Goal: Browse casually: Explore the website without a specific task or goal

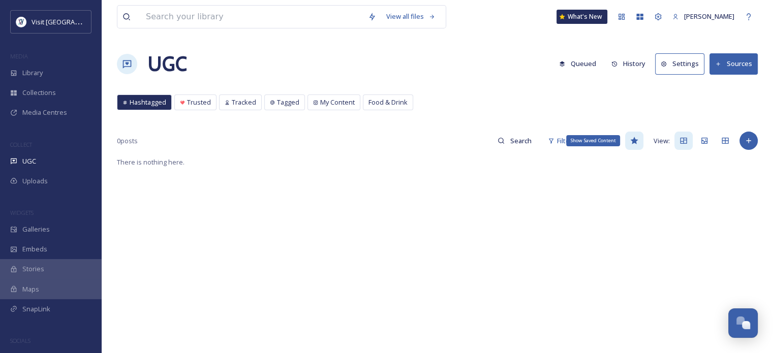
click at [635, 144] on icon at bounding box center [634, 141] width 8 height 8
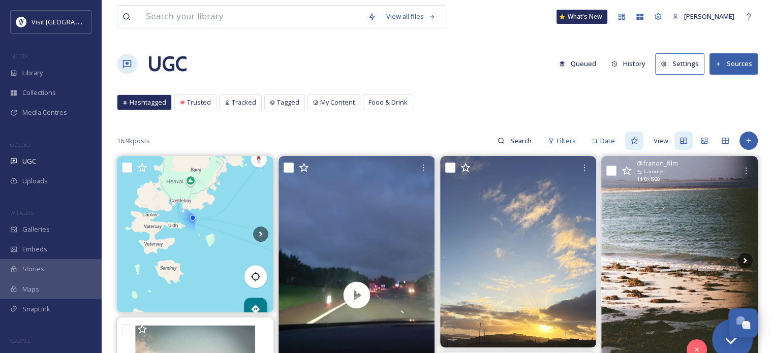
click at [726, 240] on img at bounding box center [679, 260] width 156 height 208
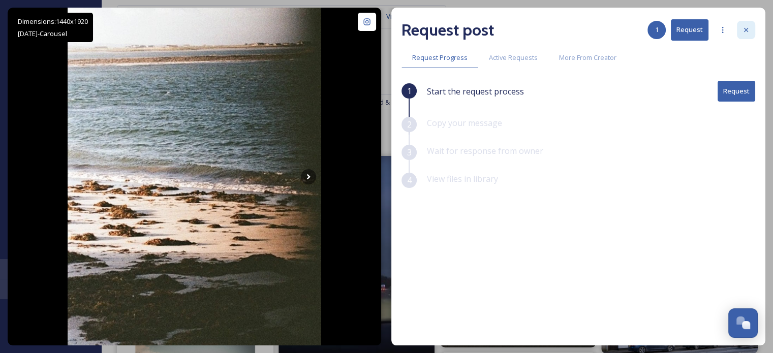
click at [748, 29] on icon at bounding box center [746, 30] width 8 height 8
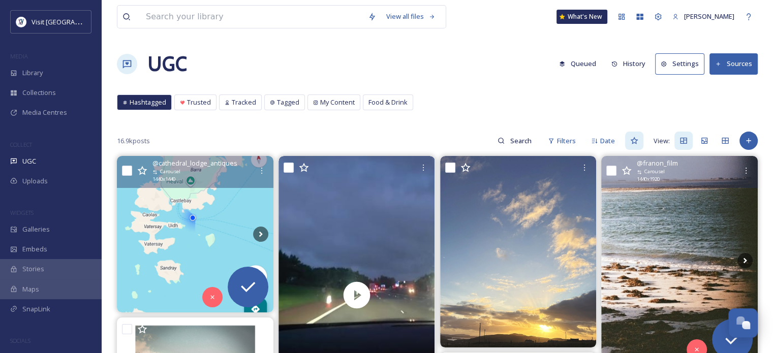
click at [213, 225] on img at bounding box center [195, 234] width 156 height 156
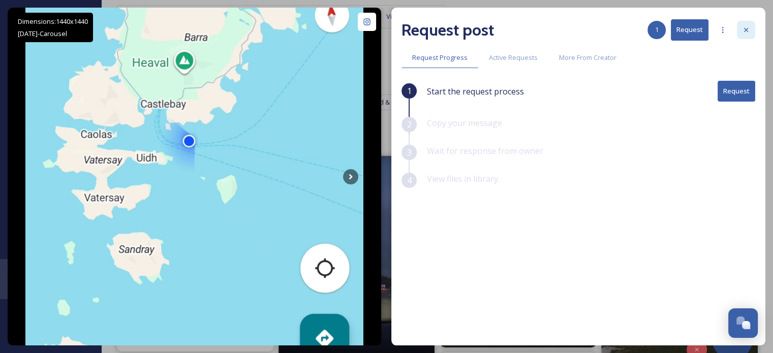
click at [745, 28] on icon at bounding box center [746, 30] width 8 height 8
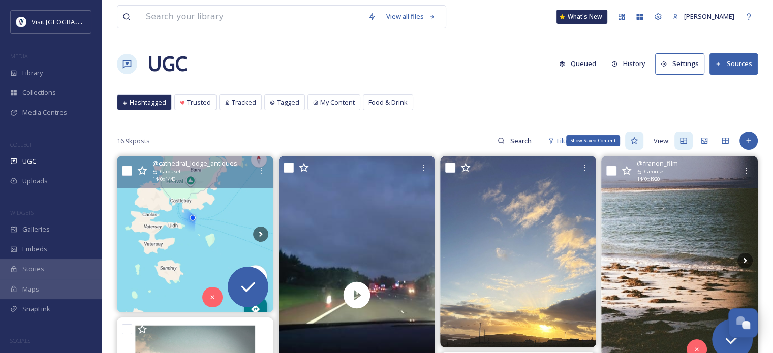
click at [635, 142] on icon at bounding box center [634, 140] width 8 height 7
